Goal: Find specific page/section

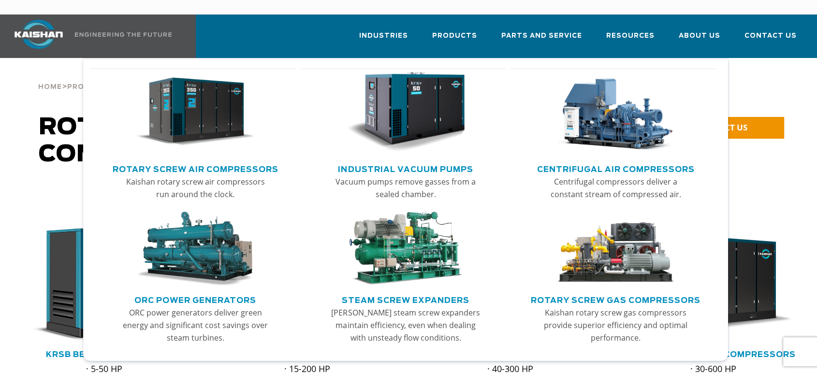
click at [205, 292] on link "ORC Power Generators" at bounding box center [195, 299] width 122 height 14
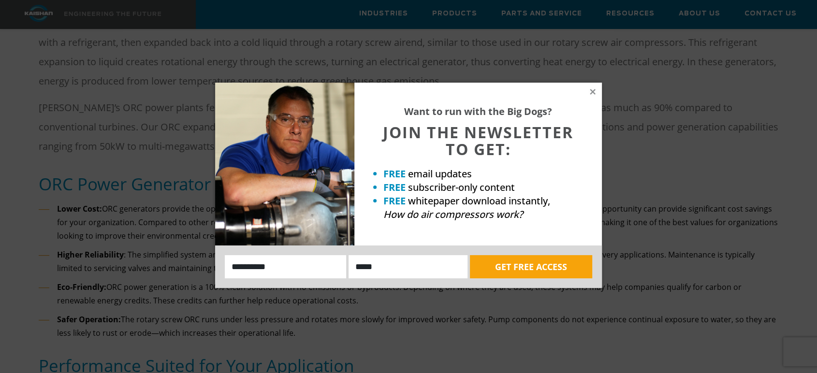
scroll to position [483, 0]
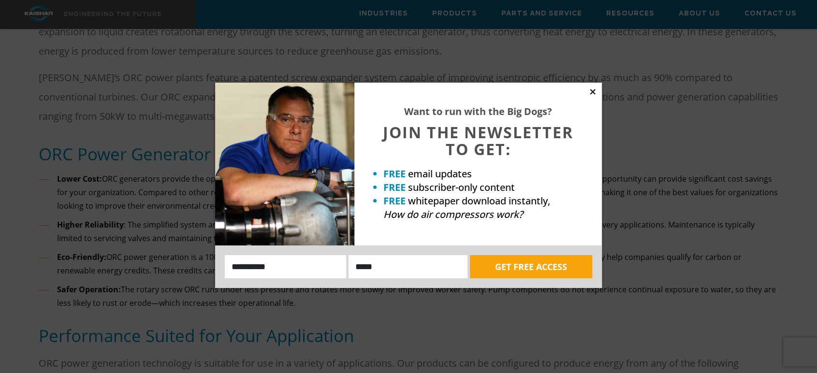
click at [593, 92] on icon at bounding box center [592, 91] width 5 height 5
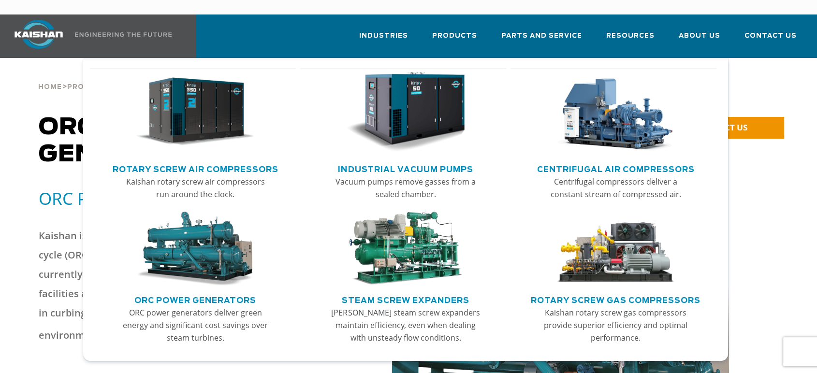
scroll to position [0, 0]
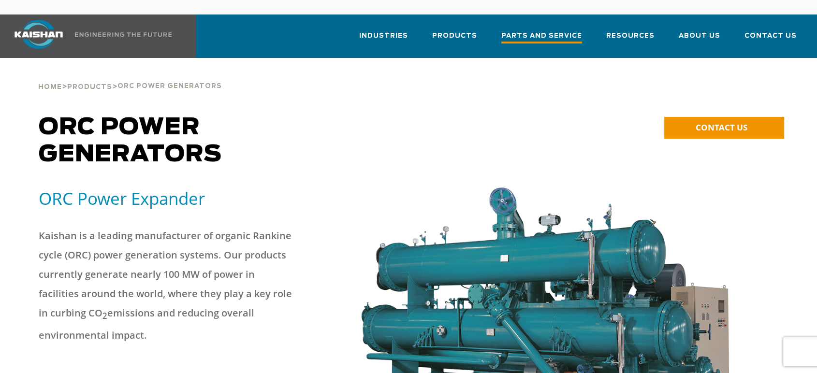
click at [557, 30] on span "Parts and Service" at bounding box center [541, 36] width 81 height 13
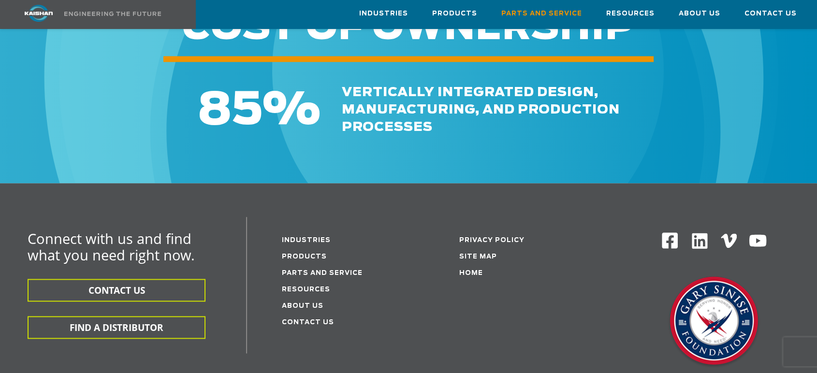
scroll to position [1181, 0]
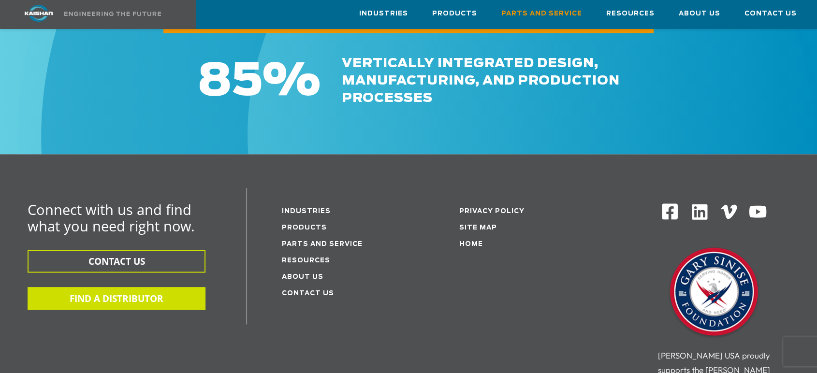
click at [117, 287] on button "FIND A DISTRIBUTOR" at bounding box center [117, 298] width 178 height 23
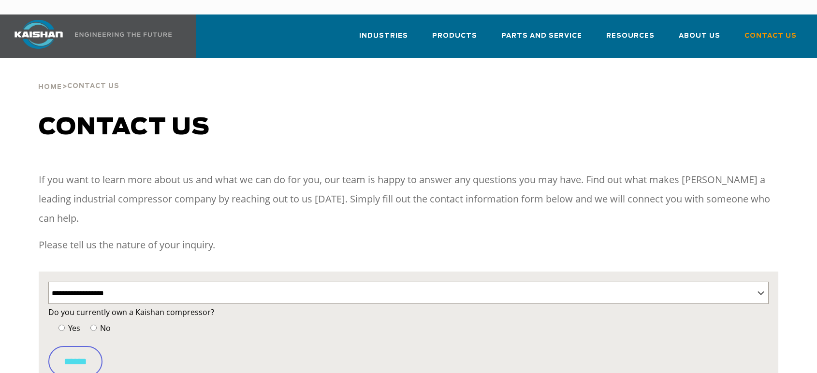
select select "**********"
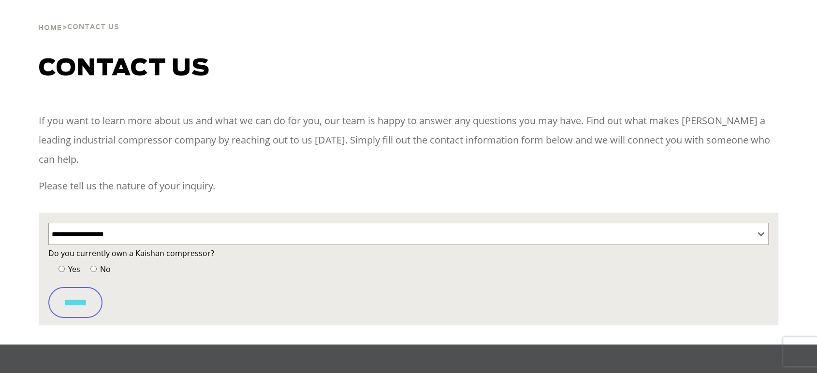
scroll to position [161, 0]
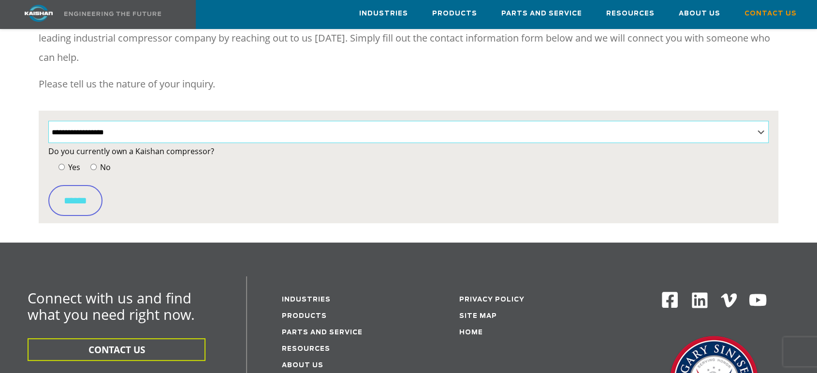
click at [98, 121] on select "**********" at bounding box center [408, 132] width 721 height 22
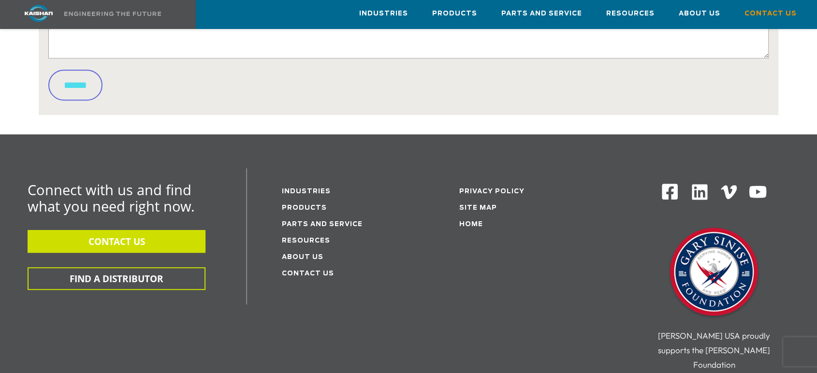
scroll to position [591, 0]
